Goal: Navigation & Orientation: Find specific page/section

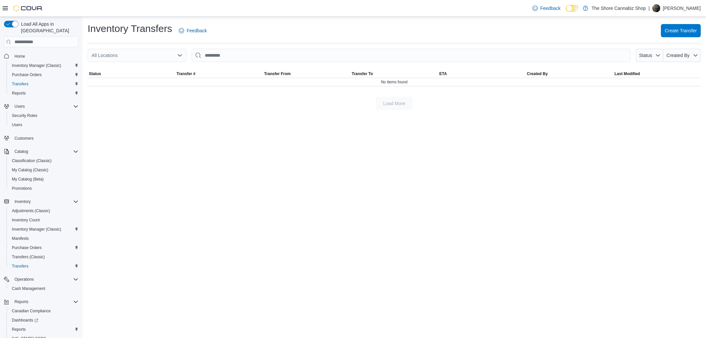
click at [421, 2] on div "Feedback Dark Mode The Shore Cannabiz Shop | Will Anderson" at bounding box center [353, 8] width 706 height 17
click at [422, 6] on div "Feedback Dark Mode The Shore Cannabiz Shop | Will Anderson" at bounding box center [353, 8] width 706 height 17
click at [26, 167] on span "My Catalog (Classic)" at bounding box center [30, 169] width 37 height 5
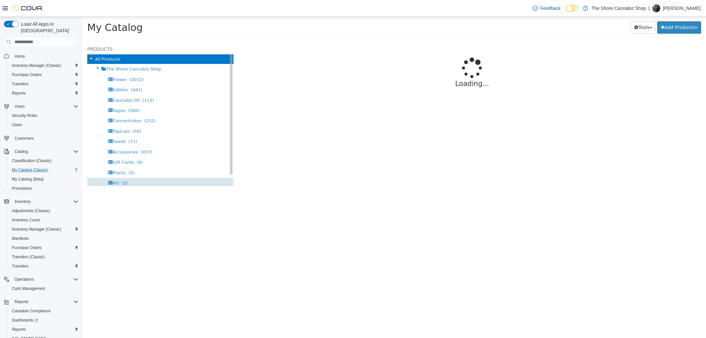
select select "**********"
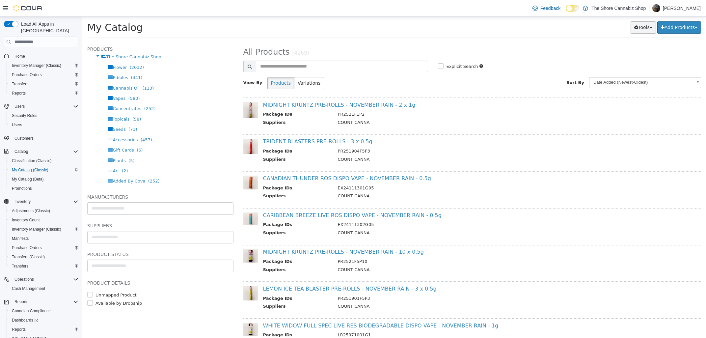
click at [645, 31] on button "Tools" at bounding box center [642, 27] width 25 height 12
click at [531, 23] on div "Tools Merge Products Map Private Products Bulk Product Editor Export Add Produc…" at bounding box center [527, 27] width 348 height 12
click at [176, 57] on div "The Shore Cannabiz Shop" at bounding box center [160, 57] width 146 height 10
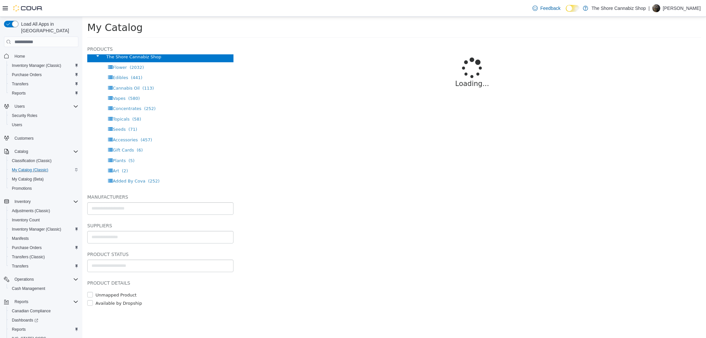
select select "**********"
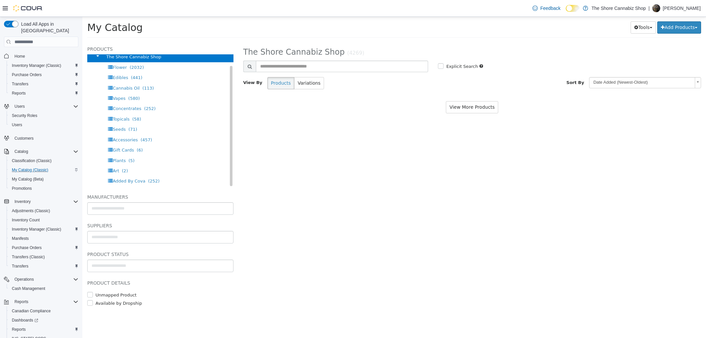
click at [97, 58] on icon at bounding box center [97, 56] width 7 height 9
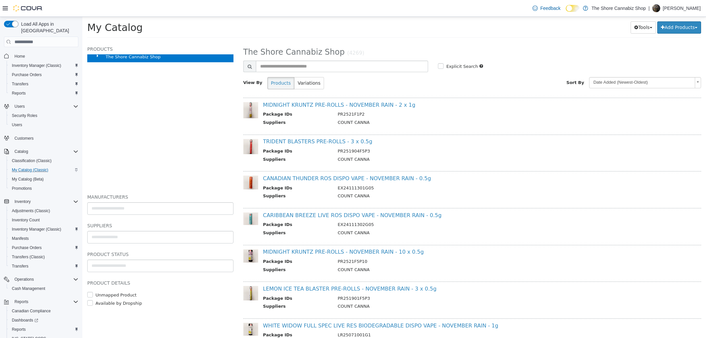
scroll to position [24, 0]
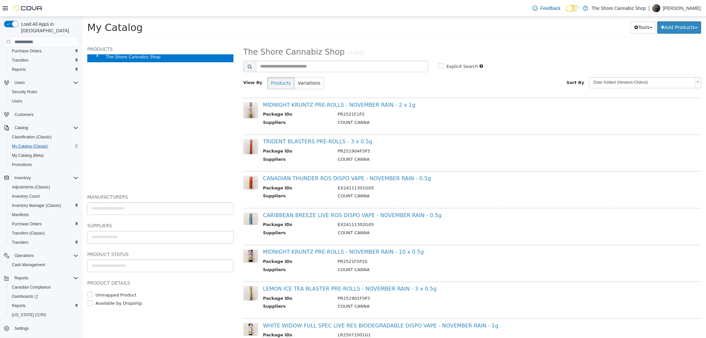
click at [54, 324] on span "Settings" at bounding box center [45, 328] width 66 height 8
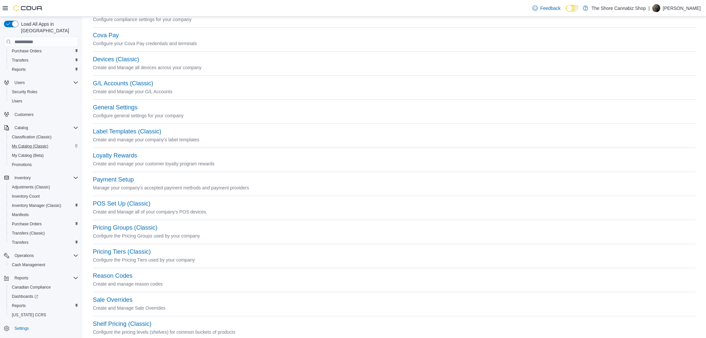
scroll to position [106, 0]
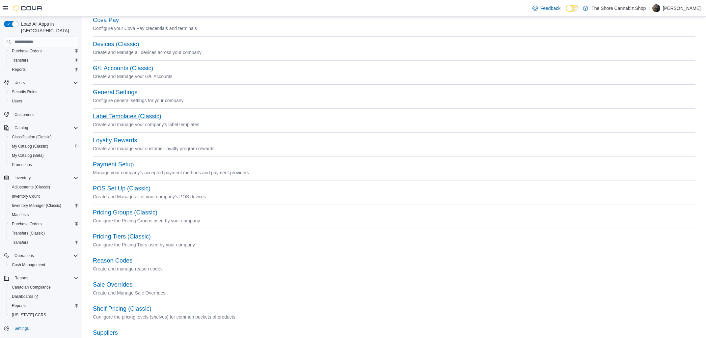
click at [147, 118] on button "Label Templates (Classic)" at bounding box center [127, 116] width 68 height 7
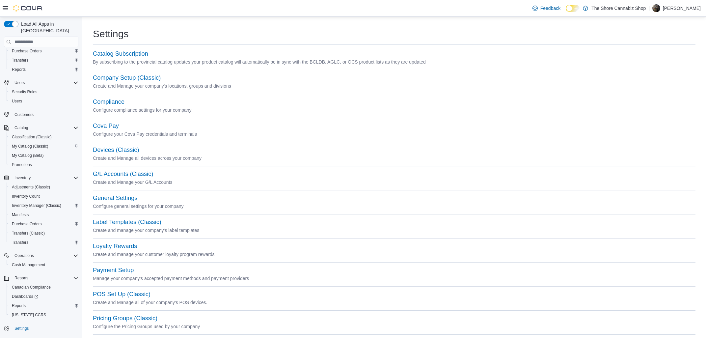
click at [120, 82] on p "Create and Manage your company's locations, groups and divisions" at bounding box center [394, 86] width 602 height 8
click at [121, 79] on button "Company Setup (Classic)" at bounding box center [127, 77] width 68 height 7
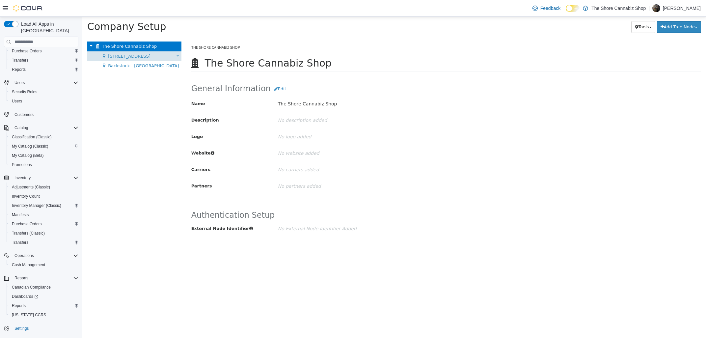
click at [129, 56] on span "[STREET_ADDRESS]" at bounding box center [129, 56] width 42 height 5
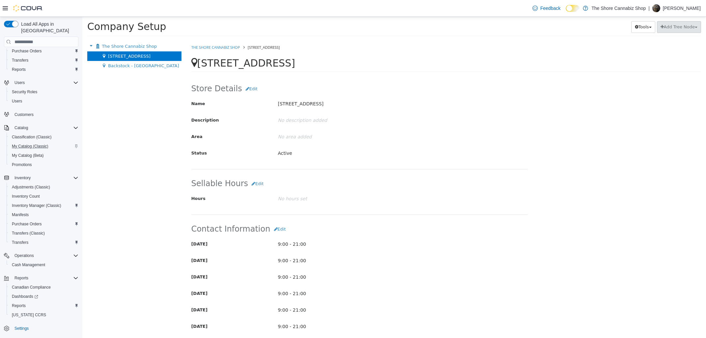
click at [149, 72] on div "The Shore Cannabiz Shop Move Company 399 Tranquille Road Move Location Backstoc…" at bounding box center [134, 189] width 104 height 296
click at [149, 63] on div "Backstock - Tranquille Road Move Location" at bounding box center [134, 66] width 94 height 10
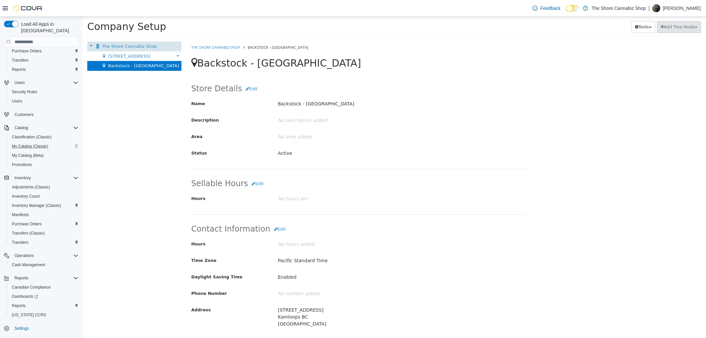
click at [149, 51] on div "The Shore Cannabiz Shop Move Company" at bounding box center [134, 46] width 94 height 10
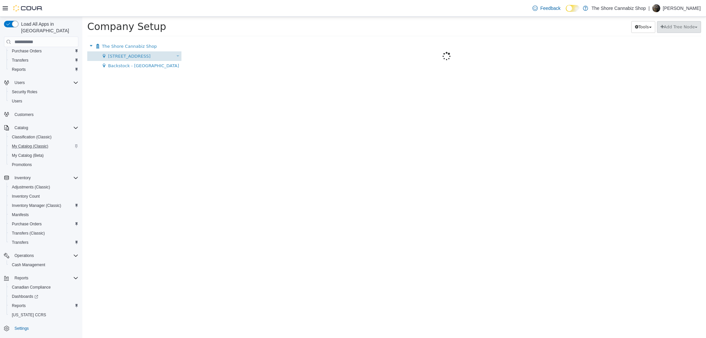
click at [149, 59] on div "399 Tranquille Road Move Location" at bounding box center [134, 56] width 94 height 10
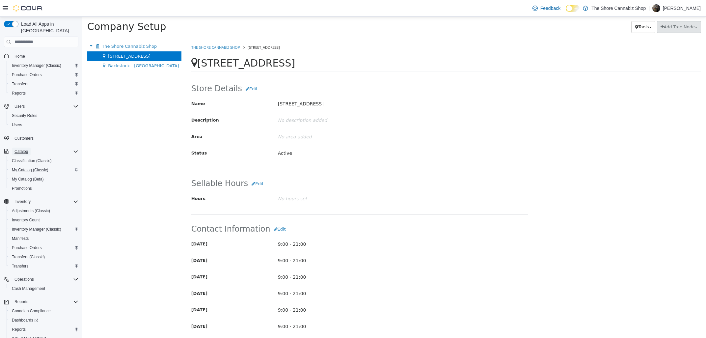
click at [23, 149] on span "Catalog" at bounding box center [20, 151] width 13 height 5
click at [22, 158] on span "Classification (Classic)" at bounding box center [32, 160] width 40 height 5
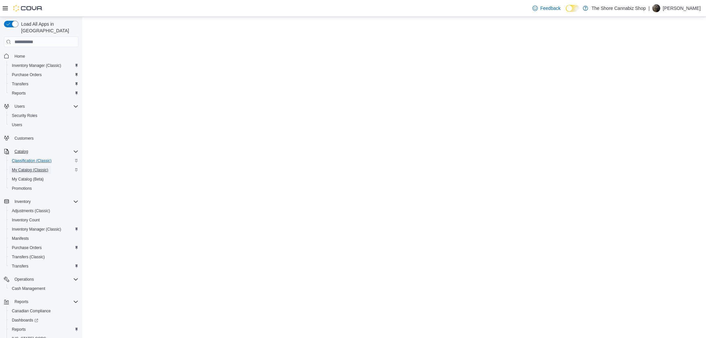
click at [23, 167] on span "My Catalog (Classic)" at bounding box center [30, 169] width 37 height 5
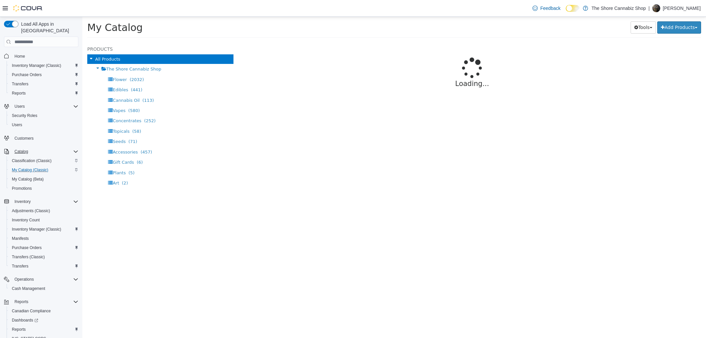
select select "**********"
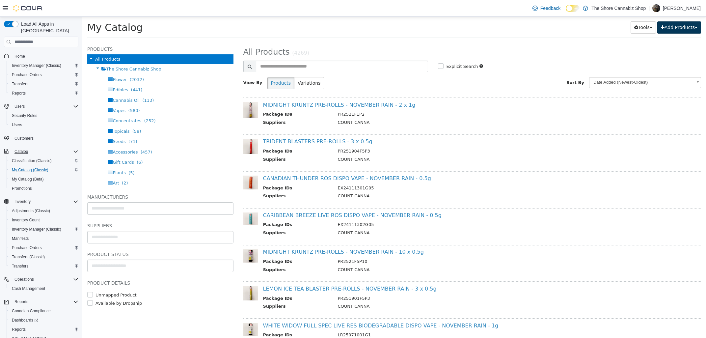
click at [692, 29] on button "Add Products" at bounding box center [679, 27] width 44 height 12
click at [538, 35] on div "My Catalog Tools Merge Products Map Private Products Bulk Product Editor Export…" at bounding box center [394, 29] width 614 height 16
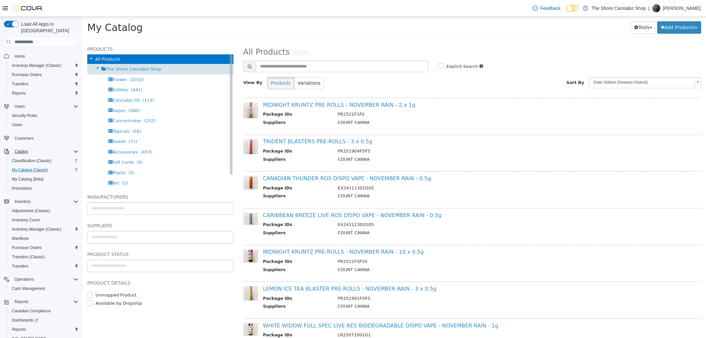
click at [163, 66] on div "The Shore Cannabiz Shop" at bounding box center [160, 69] width 146 height 10
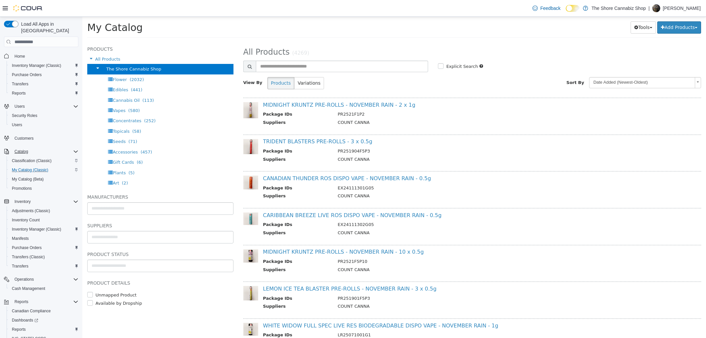
select select "**********"
click at [657, 27] on button "Add Products" at bounding box center [679, 27] width 44 height 12
drag, startPoint x: 655, startPoint y: 26, endPoint x: 650, endPoint y: 25, distance: 5.2
click at [652, 26] on div "Tools Merge Products Map Private Products Bulk Product Editor Export Add Produc…" at bounding box center [527, 27] width 348 height 12
click at [650, 24] on button "Tools" at bounding box center [642, 27] width 25 height 12
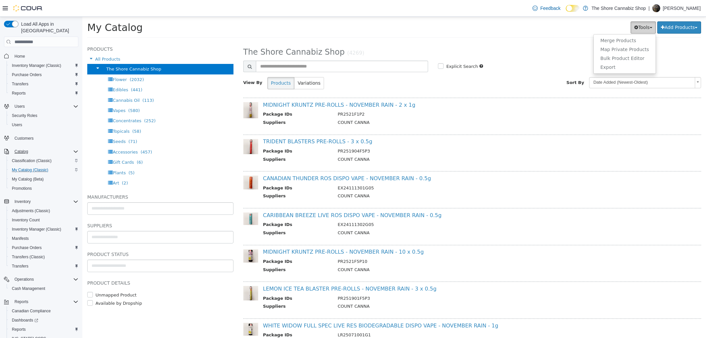
click at [648, 24] on button "Tools" at bounding box center [642, 27] width 25 height 12
click at [624, 51] on link "Map Private Products" at bounding box center [625, 49] width 62 height 9
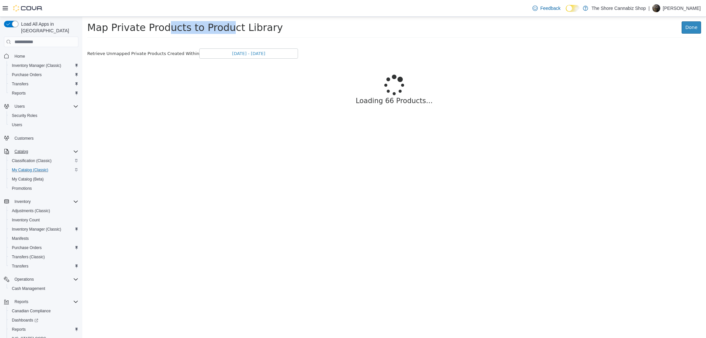
drag, startPoint x: 102, startPoint y: 29, endPoint x: 159, endPoint y: 36, distance: 57.3
click at [159, 34] on h1 "Map Private Products to Product Library" at bounding box center [360, 27] width 547 height 13
click at [383, 83] on div "Loading 66 Products..." at bounding box center [394, 93] width 614 height 68
click at [56, 175] on div "My Catalog (Beta)" at bounding box center [43, 179] width 69 height 8
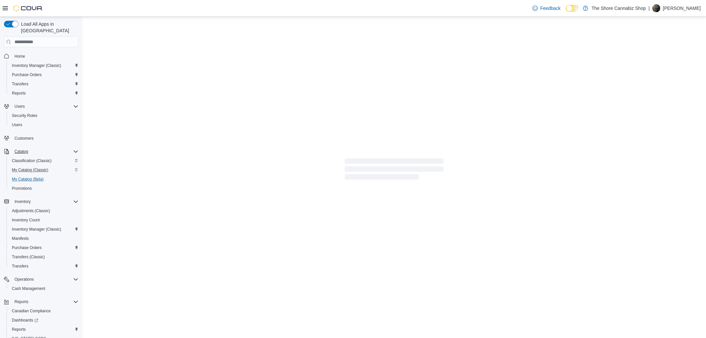
select select "**********"
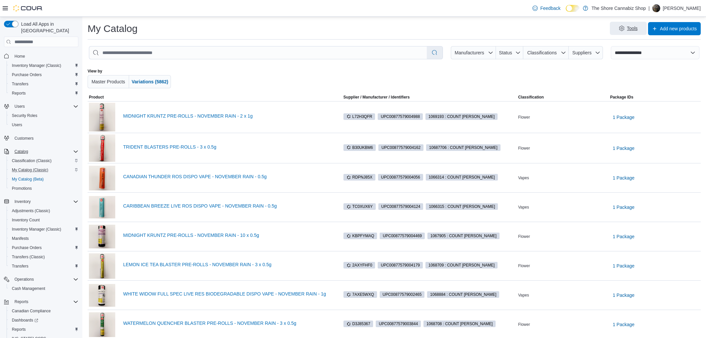
click at [618, 26] on span "Tools" at bounding box center [628, 28] width 29 height 13
click at [444, 33] on div "Tools Add new products" at bounding box center [422, 28] width 558 height 13
click at [263, 72] on div at bounding box center [394, 78] width 358 height 20
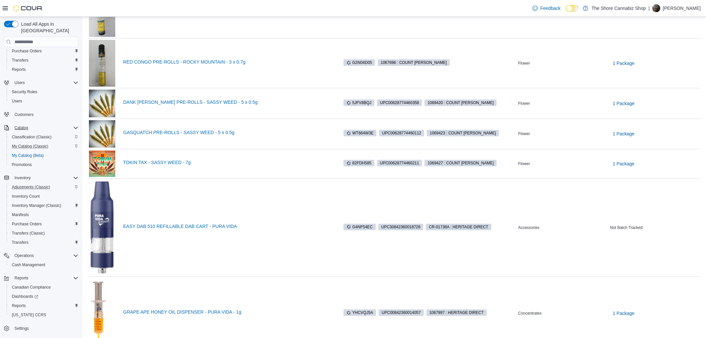
scroll to position [593, 0]
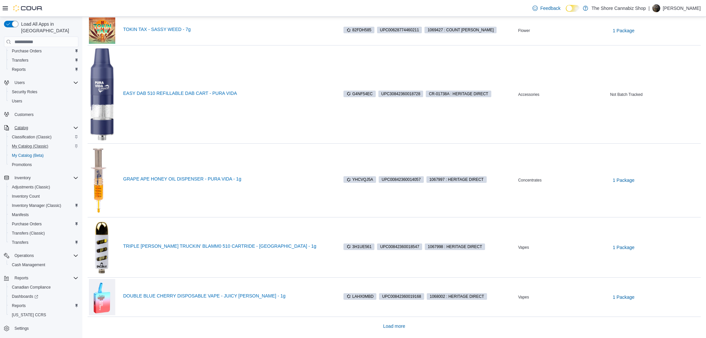
click at [35, 324] on span "Settings" at bounding box center [45, 328] width 66 height 8
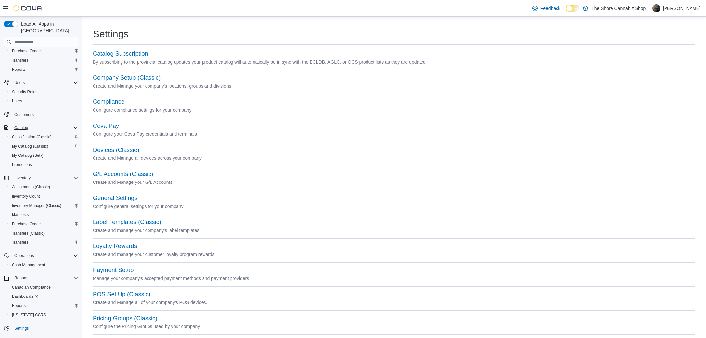
click at [4, 12] on div at bounding box center [23, 8] width 40 height 7
click at [5, 8] on icon at bounding box center [5, 8] width 5 height 4
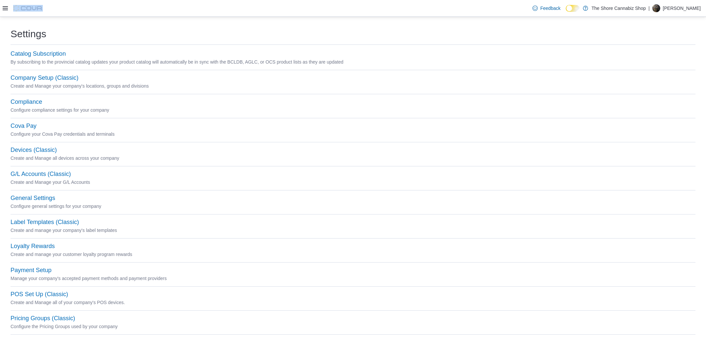
click at [5, 8] on icon at bounding box center [5, 8] width 5 height 4
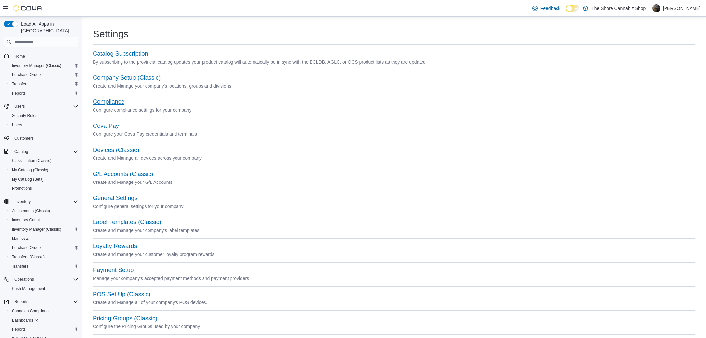
click at [116, 104] on button "Compliance" at bounding box center [109, 101] width 32 height 7
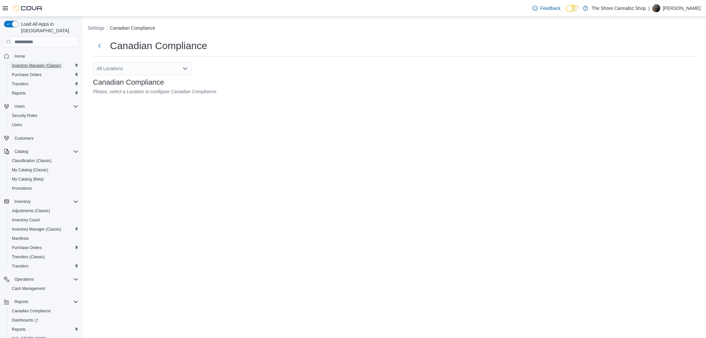
drag, startPoint x: 60, startPoint y: 59, endPoint x: 145, endPoint y: 68, distance: 85.8
click at [61, 63] on span "Inventory Manager (Classic)" at bounding box center [36, 65] width 49 height 5
click at [164, 78] on div "All Locations" at bounding box center [142, 70] width 99 height 16
click at [163, 73] on div "All Locations" at bounding box center [142, 68] width 99 height 13
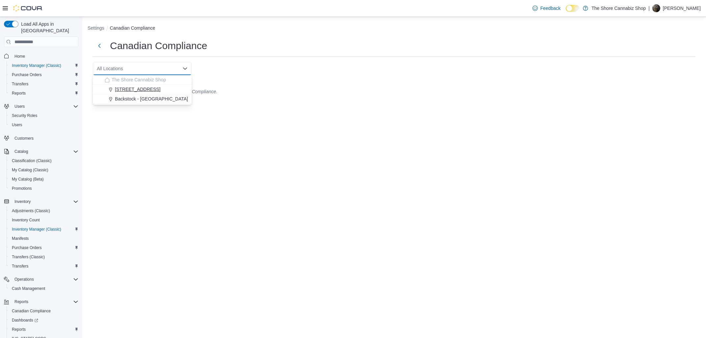
click at [145, 88] on span "[STREET_ADDRESS]" at bounding box center [137, 89] width 45 height 7
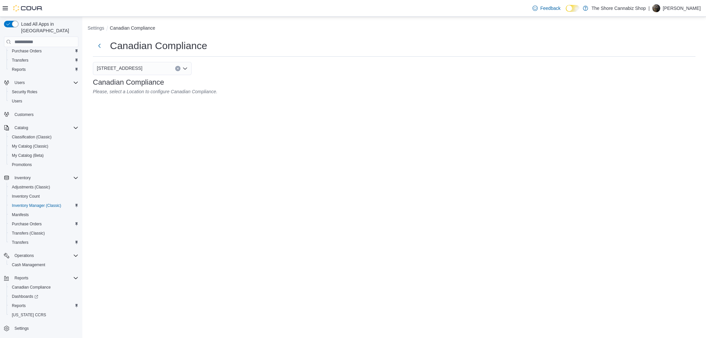
click at [40, 323] on button "Settings" at bounding box center [41, 328] width 80 height 10
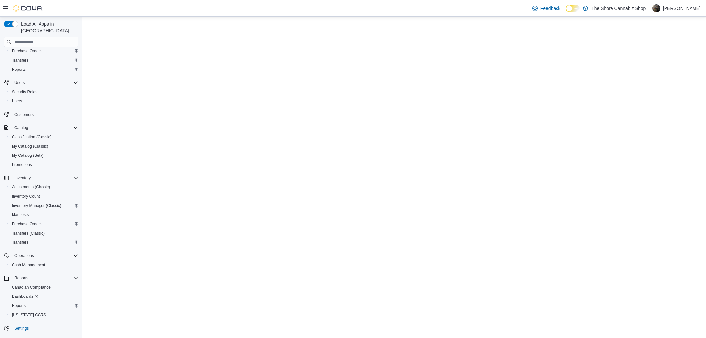
click at [33, 324] on span "Settings" at bounding box center [45, 328] width 66 height 8
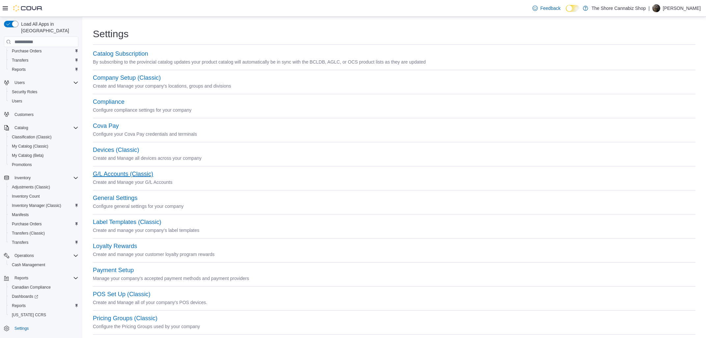
click at [121, 174] on button "G/L Accounts (Classic)" at bounding box center [123, 174] width 60 height 7
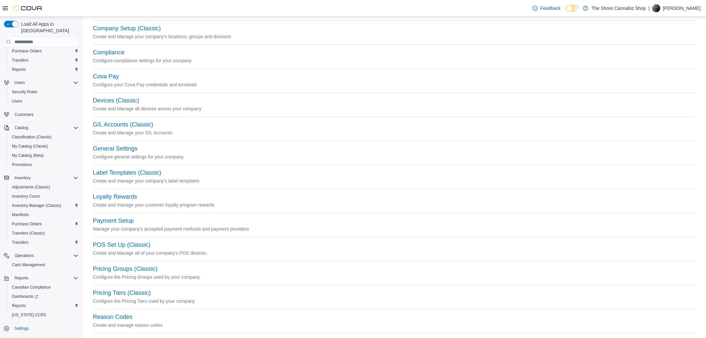
scroll to position [155, 0]
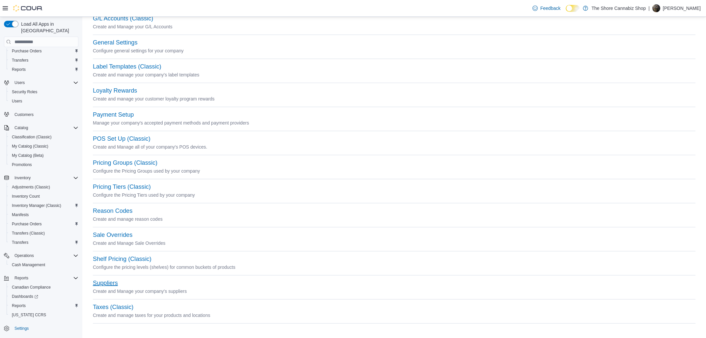
click at [101, 286] on button "Suppliers" at bounding box center [105, 282] width 25 height 7
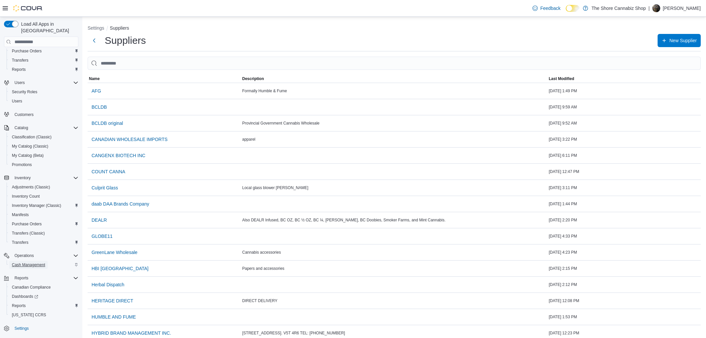
click at [38, 262] on span "Cash Management" at bounding box center [28, 264] width 33 height 5
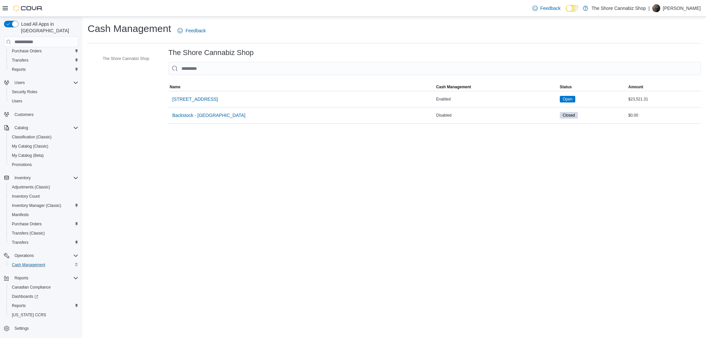
click at [21, 322] on div "Settings" at bounding box center [41, 328] width 74 height 12
click at [21, 324] on span "Settings" at bounding box center [21, 328] width 14 height 8
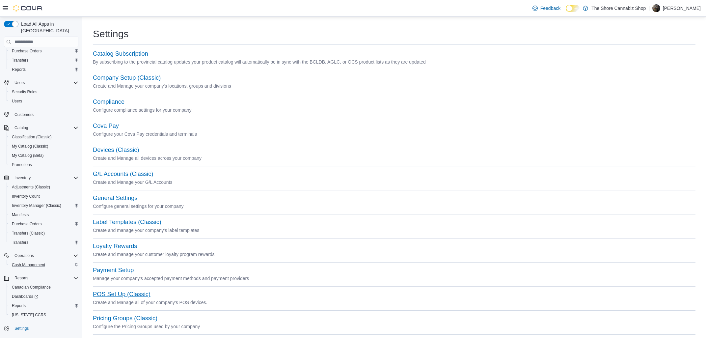
click at [119, 294] on button "POS Set Up (Classic)" at bounding box center [122, 294] width 58 height 7
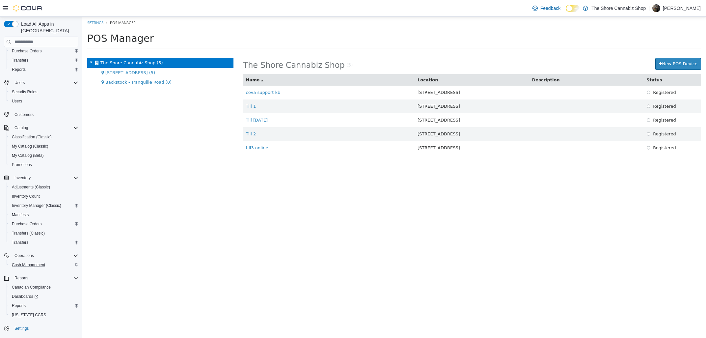
click at [132, 67] on div "The Shore Cannabiz Shop (5)" at bounding box center [160, 63] width 146 height 10
click at [131, 76] on div "399 Tranquille Road (5)" at bounding box center [160, 73] width 146 height 10
drag, startPoint x: 104, startPoint y: 20, endPoint x: 100, endPoint y: 24, distance: 5.6
click at [102, 19] on ol "Settings POS Manager" at bounding box center [393, 23] width 623 height 12
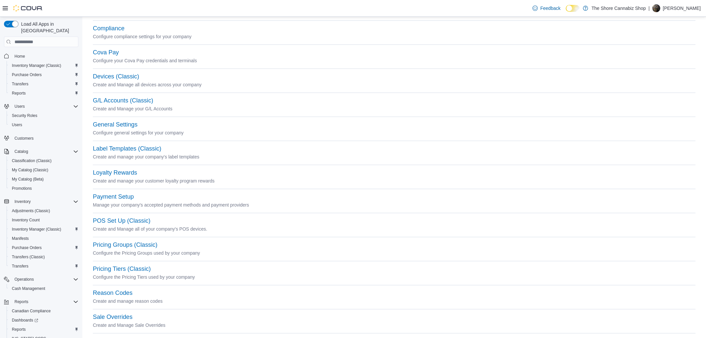
scroll to position [49, 0]
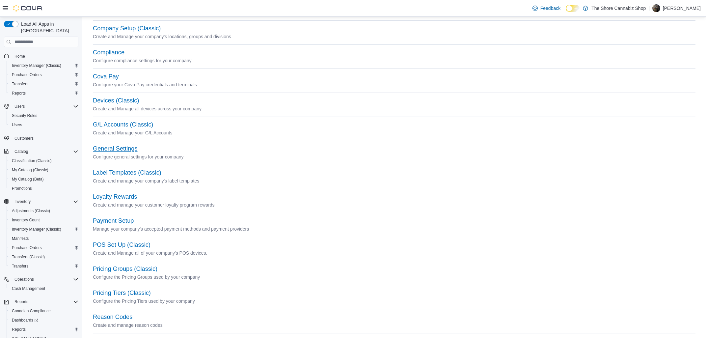
click at [121, 150] on button "General Settings" at bounding box center [115, 148] width 44 height 7
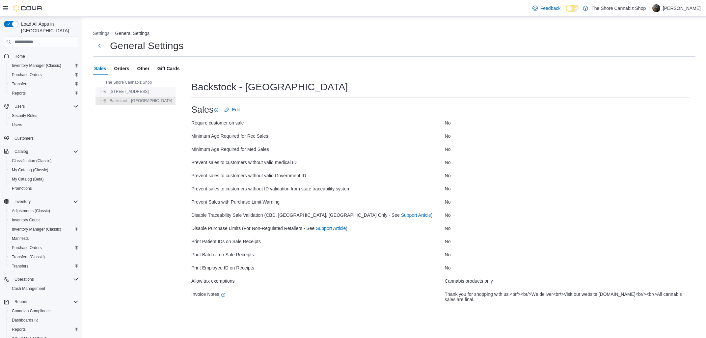
click at [150, 89] on div "[STREET_ADDRESS]" at bounding box center [137, 92] width 74 height 8
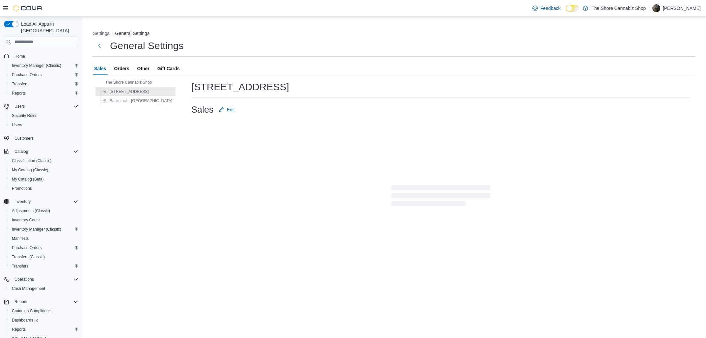
click at [132, 66] on div "Sales Orders Other Gift Cards" at bounding box center [394, 68] width 602 height 13
click at [121, 67] on span "Orders" at bounding box center [121, 68] width 15 height 13
click at [138, 71] on span "Other" at bounding box center [143, 68] width 12 height 13
click at [181, 64] on button "Gift Cards" at bounding box center [168, 68] width 25 height 13
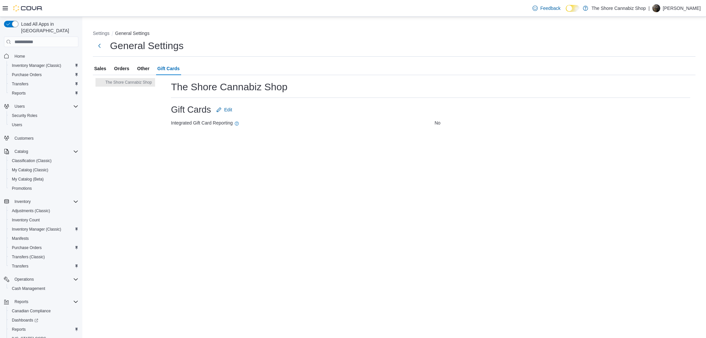
click at [104, 66] on span "Sales" at bounding box center [100, 68] width 12 height 13
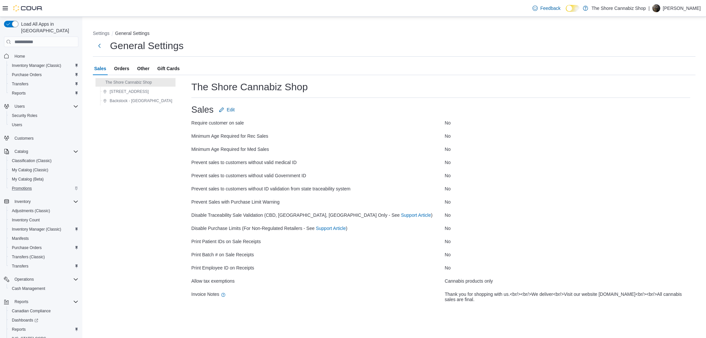
scroll to position [24, 0]
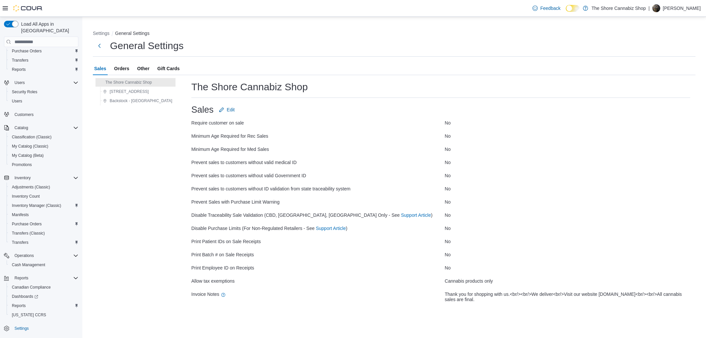
click at [18, 330] on nav "Home Inventory Manager (Classic) Purchase Orders Transfers Reports Users Securi…" at bounding box center [41, 198] width 74 height 301
click at [19, 324] on span "Settings" at bounding box center [21, 328] width 14 height 8
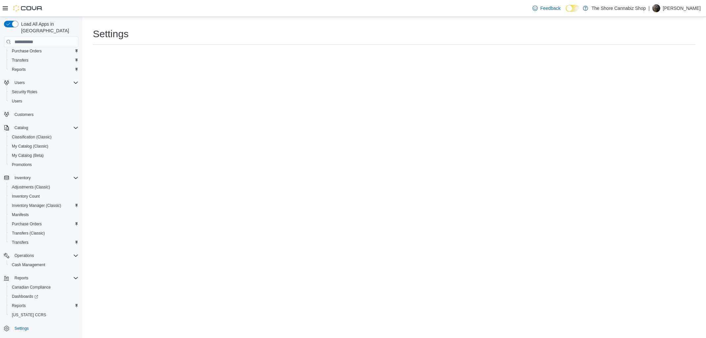
click at [20, 314] on div "Home Inventory Manager (Classic) Purchase Orders Transfers Reports Users Securi…" at bounding box center [41, 180] width 74 height 308
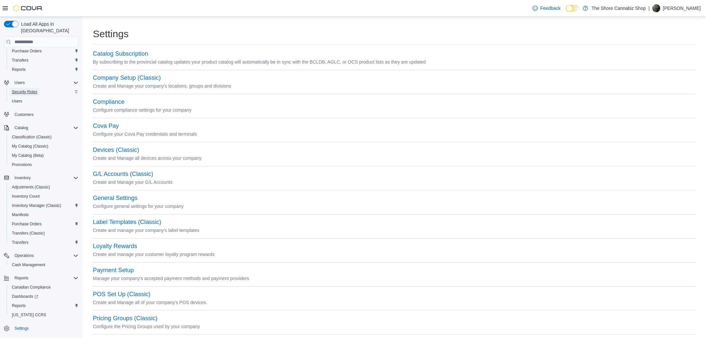
click at [30, 89] on span "Security Roles" at bounding box center [24, 91] width 25 height 5
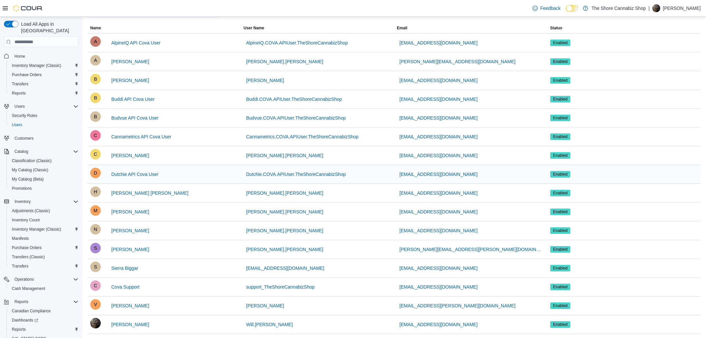
scroll to position [52, 0]
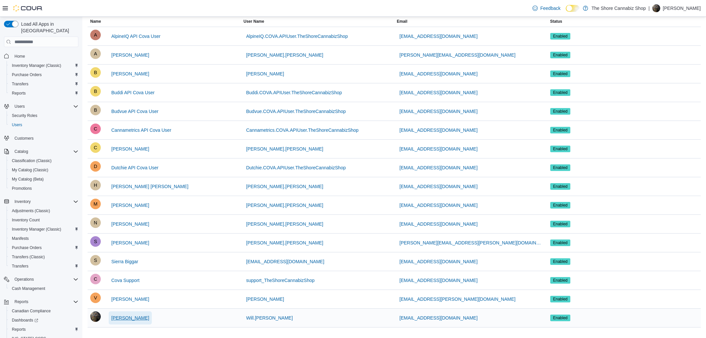
click at [136, 312] on span "[PERSON_NAME]" at bounding box center [130, 317] width 38 height 13
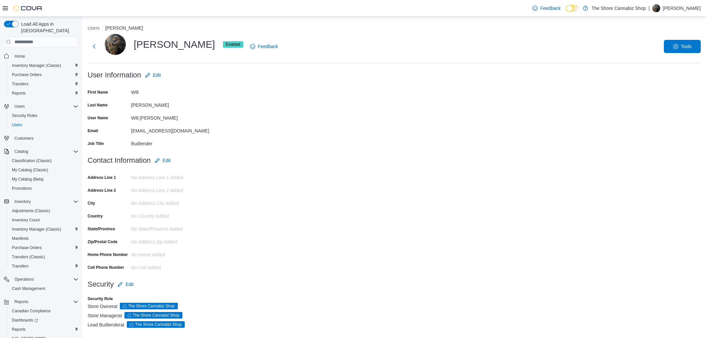
scroll to position [3, 0]
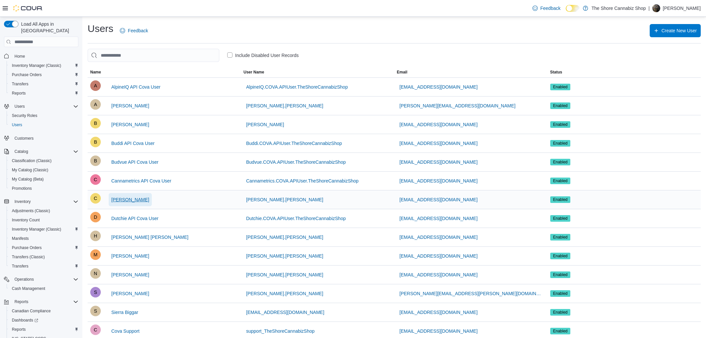
click at [121, 200] on span "[PERSON_NAME]" at bounding box center [130, 199] width 38 height 7
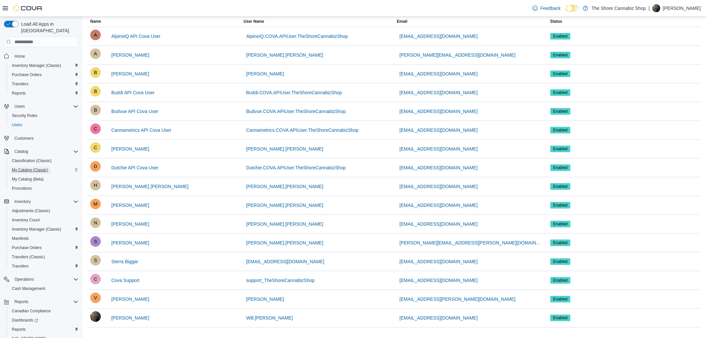
click at [40, 166] on span "My Catalog (Classic)" at bounding box center [30, 170] width 37 height 8
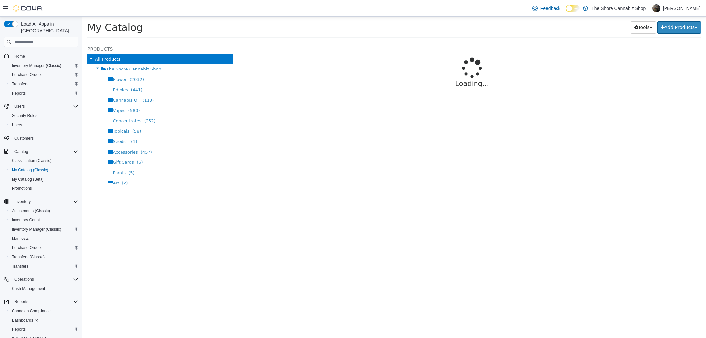
select select "**********"
